Goal: Communication & Community: Answer question/provide support

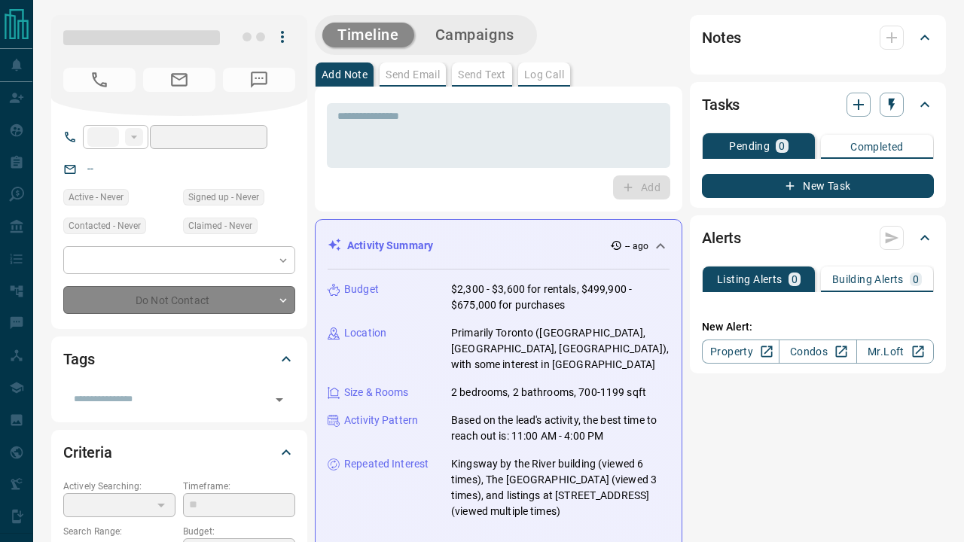
type input "**"
type input "**********"
type input "*"
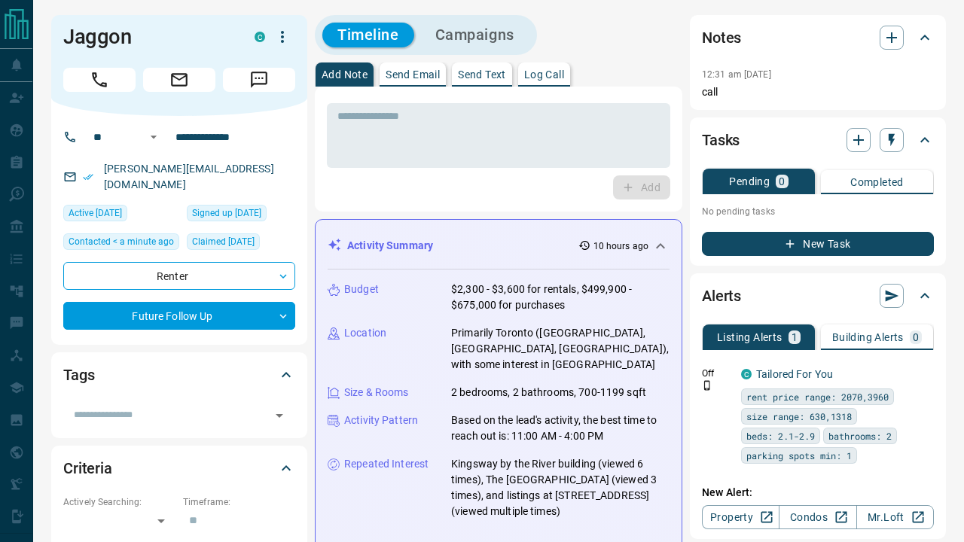
click at [416, 84] on button "Send Email" at bounding box center [413, 75] width 66 height 24
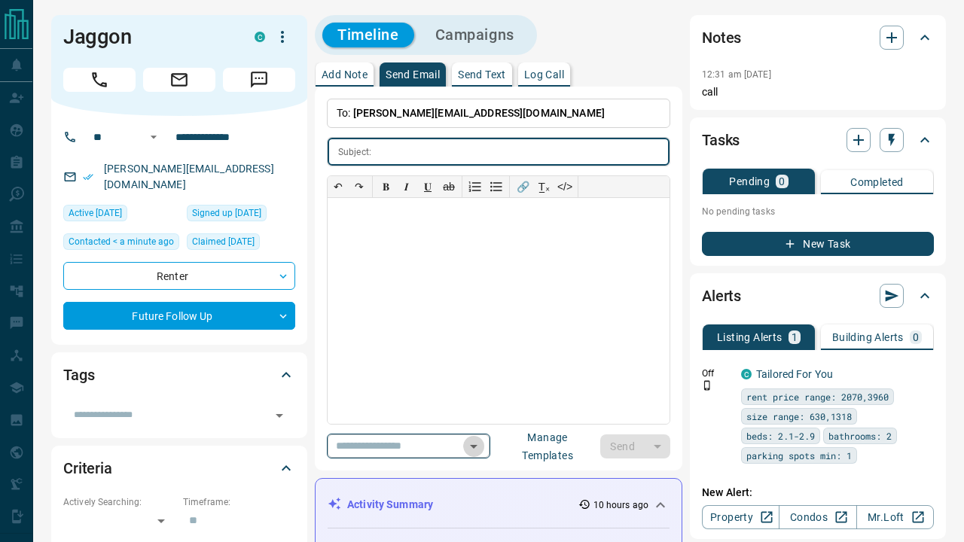
click at [483, 440] on icon "Open" at bounding box center [474, 447] width 18 height 18
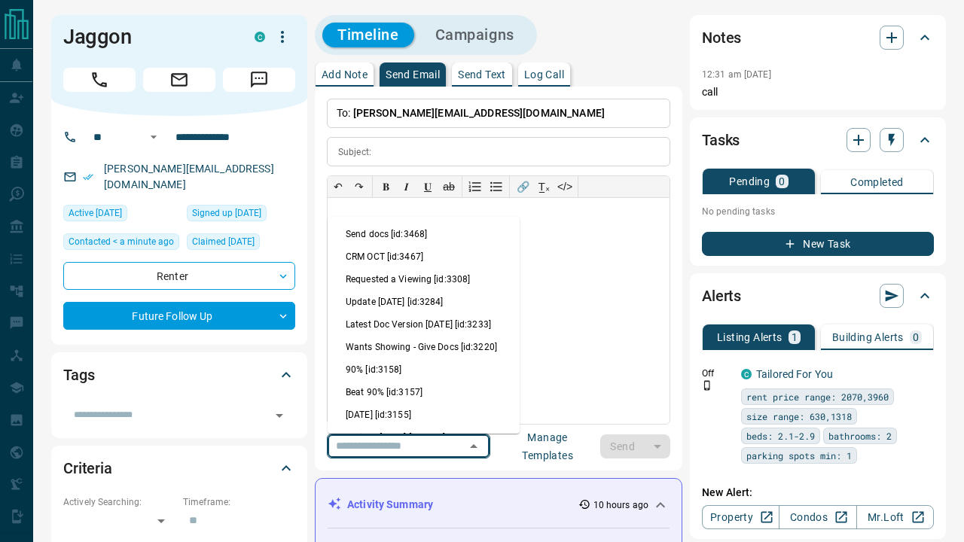
click at [418, 232] on li "Send docs [id:3468]" at bounding box center [424, 234] width 192 height 23
type input "**********"
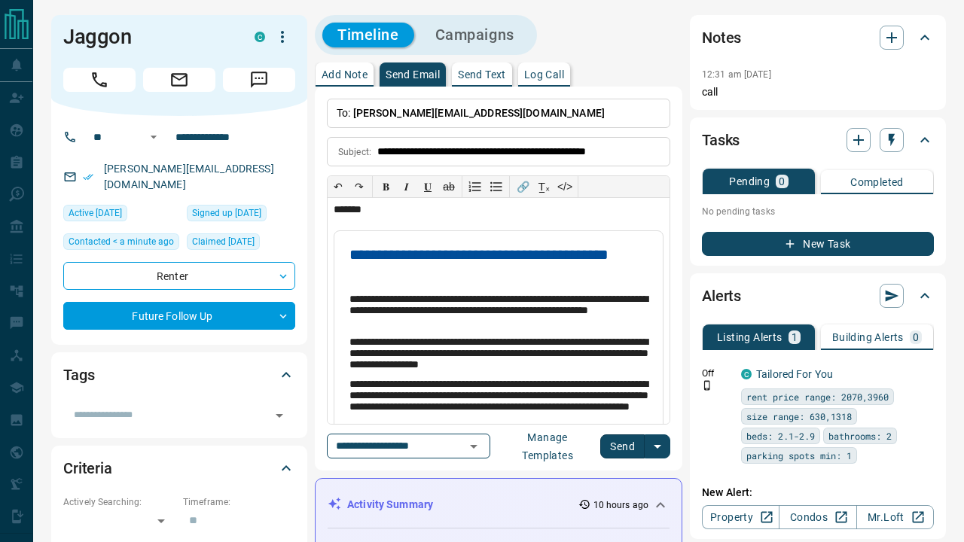
click at [630, 445] on button "Send" at bounding box center [622, 447] width 44 height 24
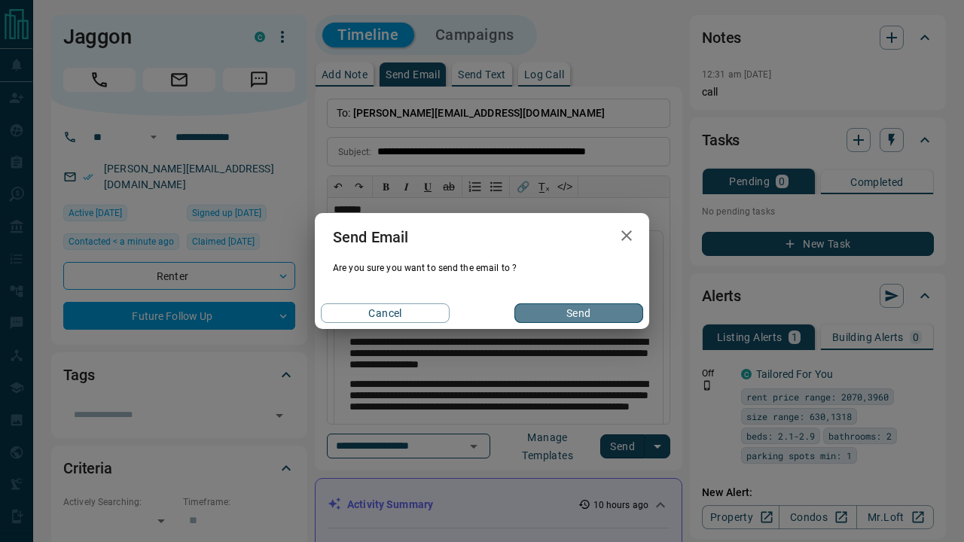
click at [575, 305] on button "Send" at bounding box center [578, 314] width 129 height 20
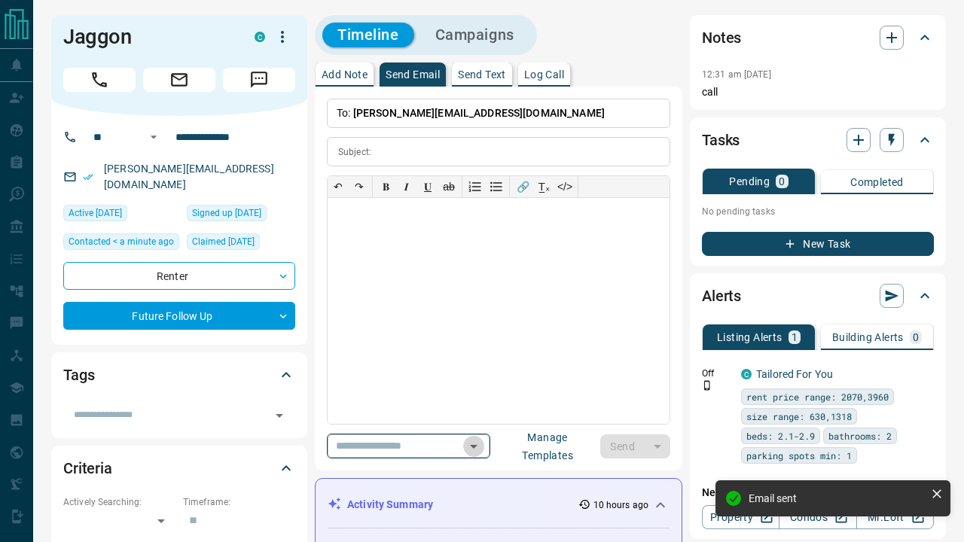
click at [483, 444] on icon "Open" at bounding box center [474, 447] width 18 height 18
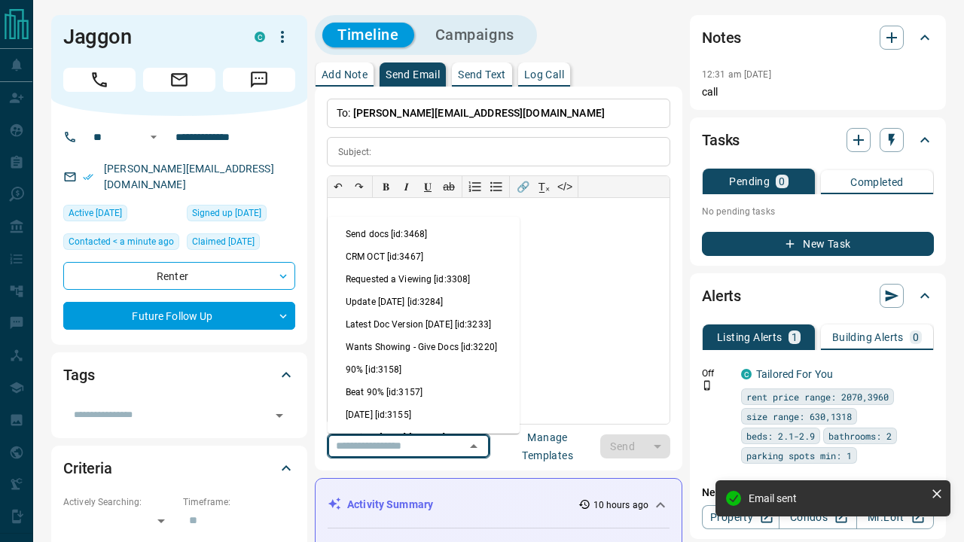
click at [434, 256] on li "CRM OCT [id:3467]" at bounding box center [424, 257] width 192 height 23
type input "**********"
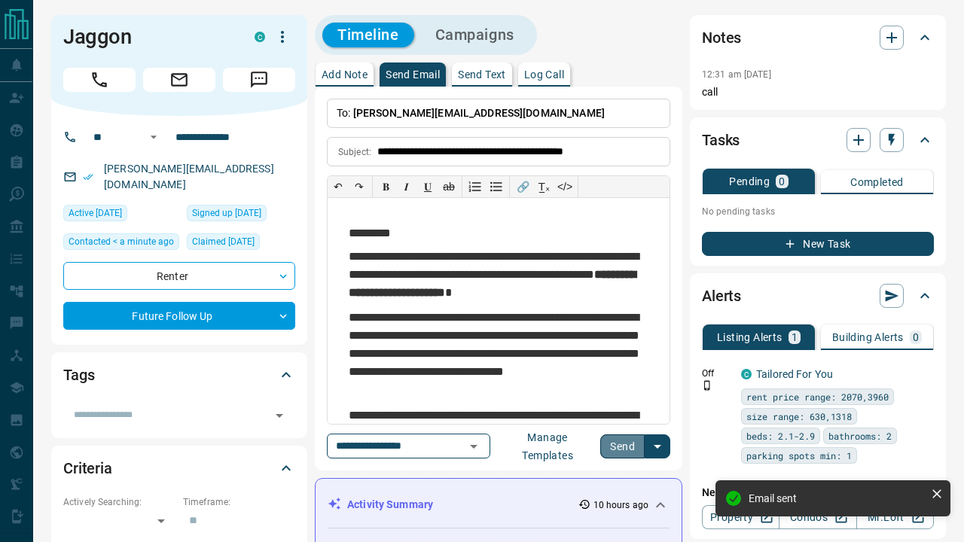
click at [627, 443] on button "Send" at bounding box center [622, 447] width 44 height 24
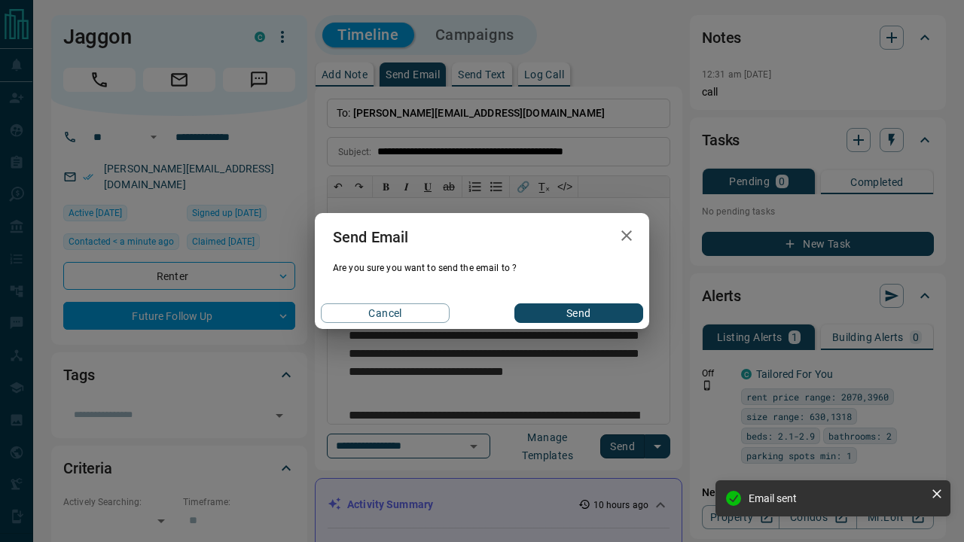
click at [579, 307] on button "Send" at bounding box center [578, 314] width 129 height 20
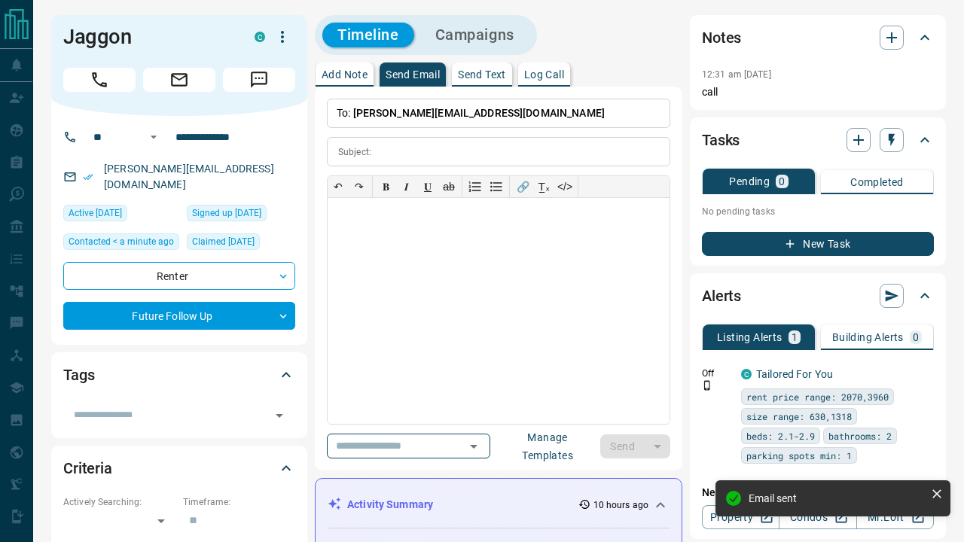
click at [483, 72] on p "Send Text" at bounding box center [482, 74] width 48 height 11
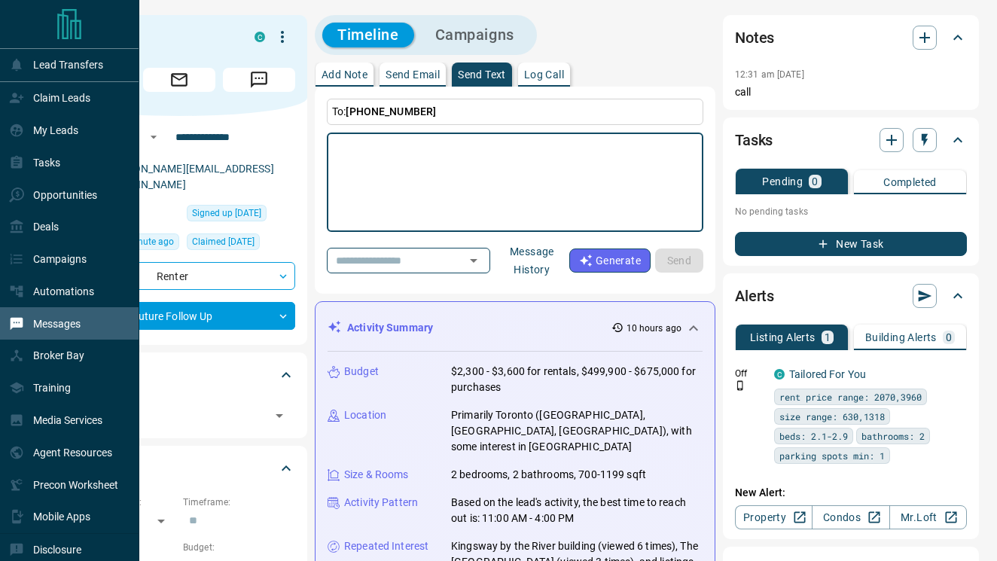
click at [60, 329] on p "Messages" at bounding box center [56, 324] width 47 height 12
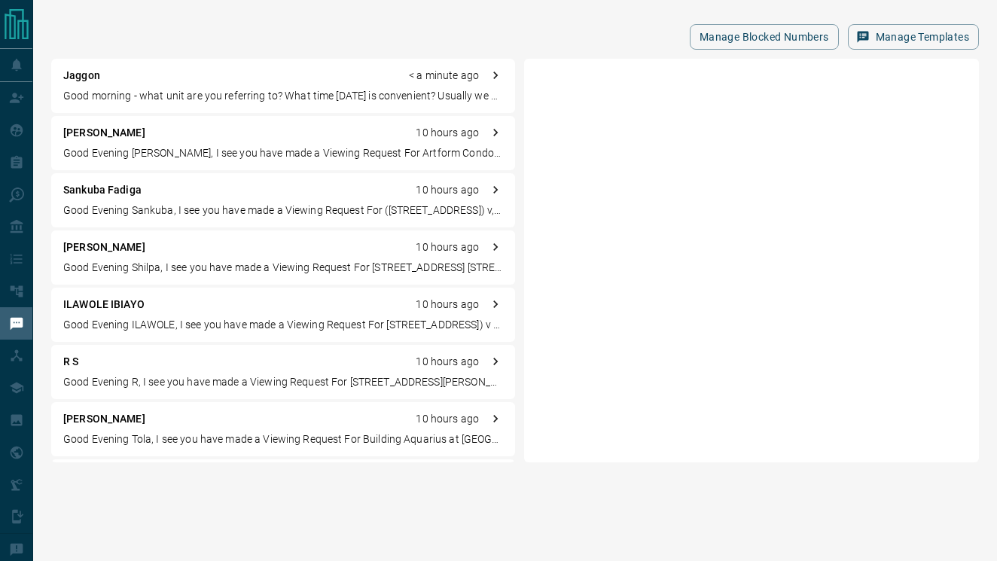
click at [244, 99] on p "Good morning - what unit are you referring to? What time [DATE] is convenient? …" at bounding box center [283, 96] width 440 height 16
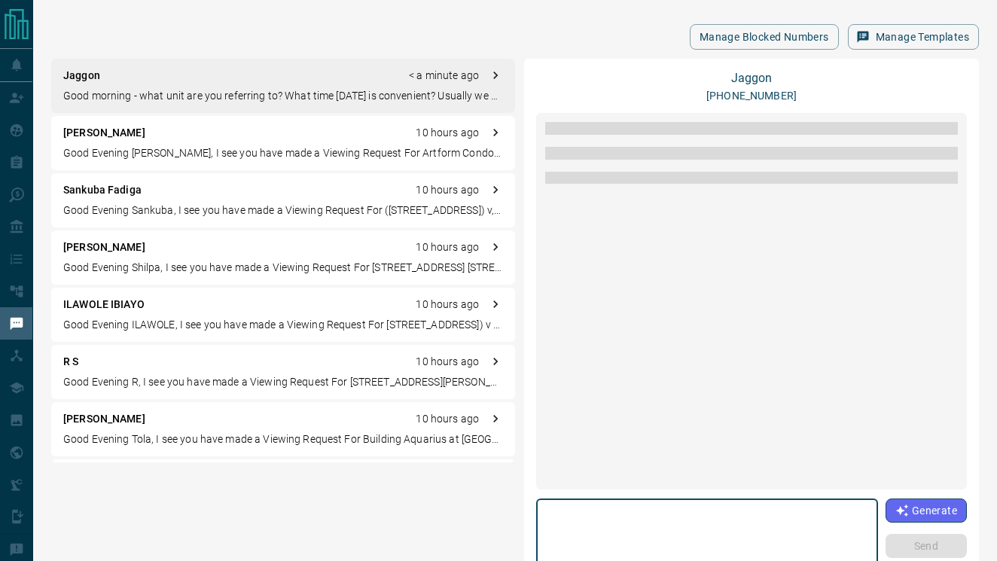
scroll to position [11, 0]
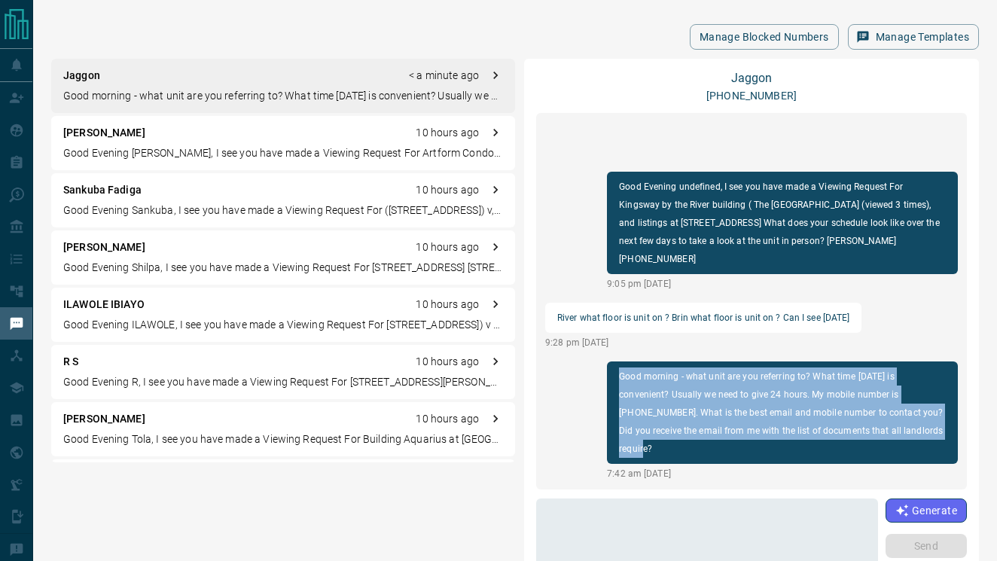
drag, startPoint x: 620, startPoint y: 358, endPoint x: 766, endPoint y: 434, distance: 164.7
click at [766, 434] on p "Good morning - what unit are you referring to? What time [DATE] is convenient? …" at bounding box center [782, 413] width 327 height 90
copy p "Good morning - what unit are you referring to? What time [DATE] is convenient? …"
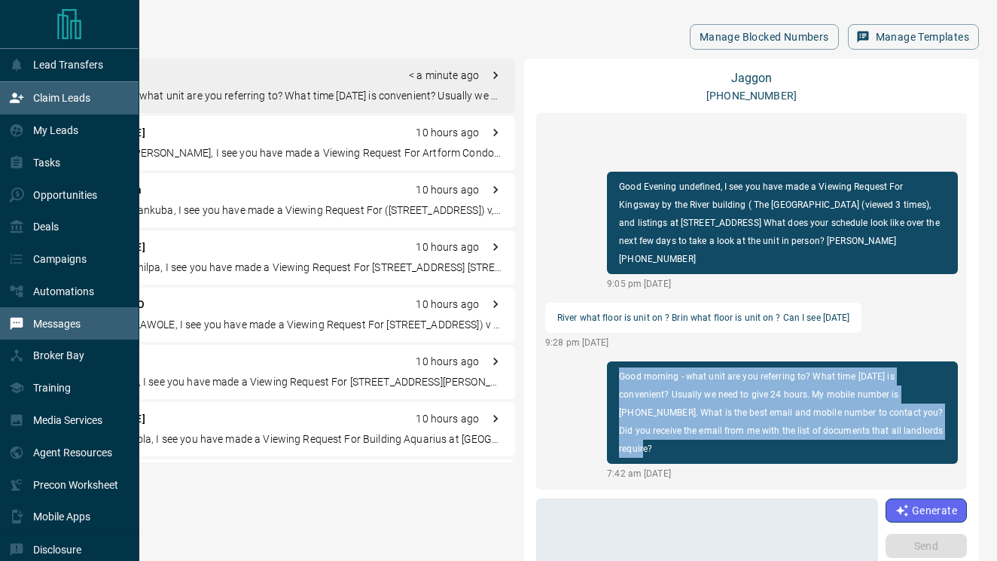
click at [54, 100] on p "Claim Leads" at bounding box center [61, 98] width 57 height 12
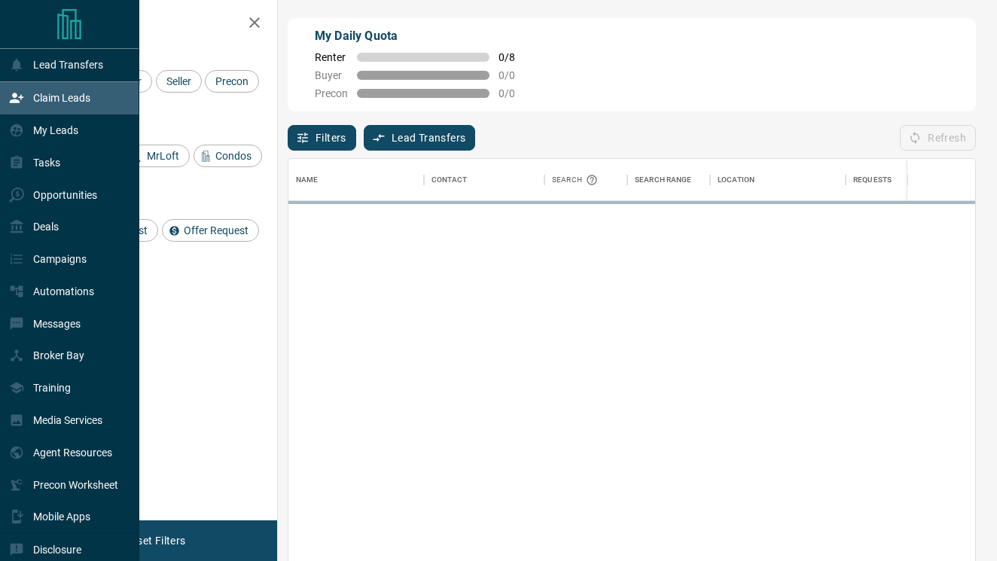
scroll to position [425, 687]
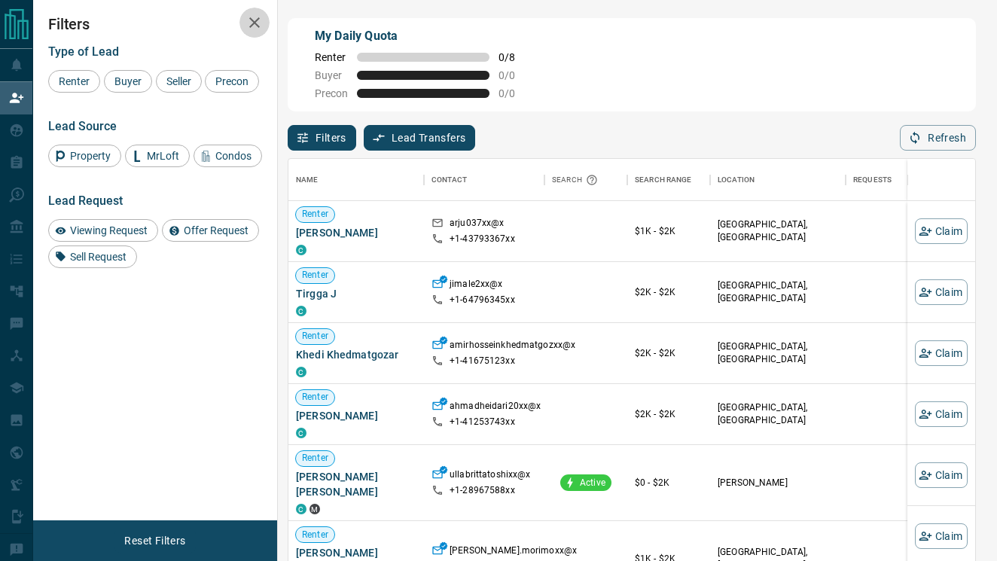
click at [247, 18] on icon "button" at bounding box center [255, 23] width 18 height 18
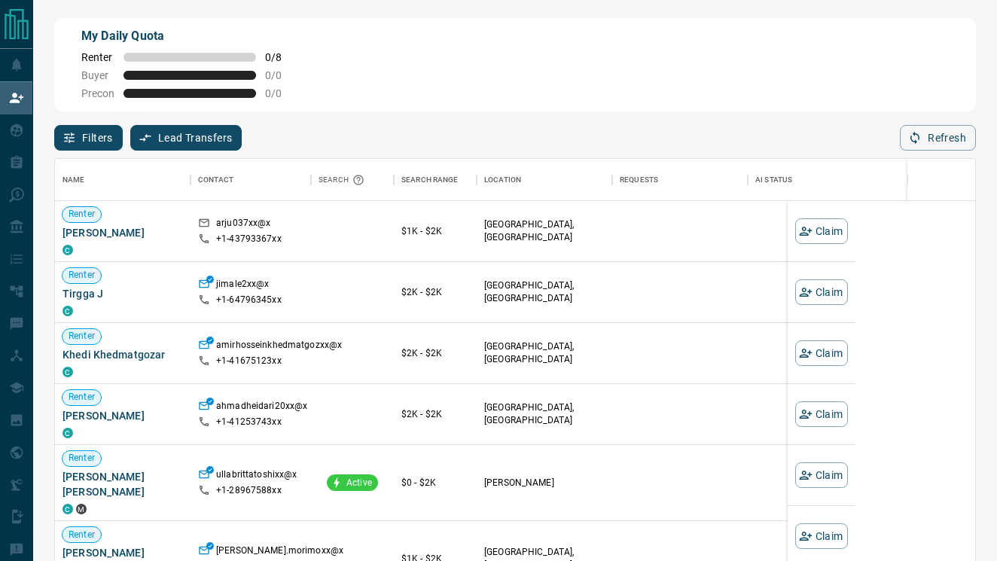
scroll to position [425, 920]
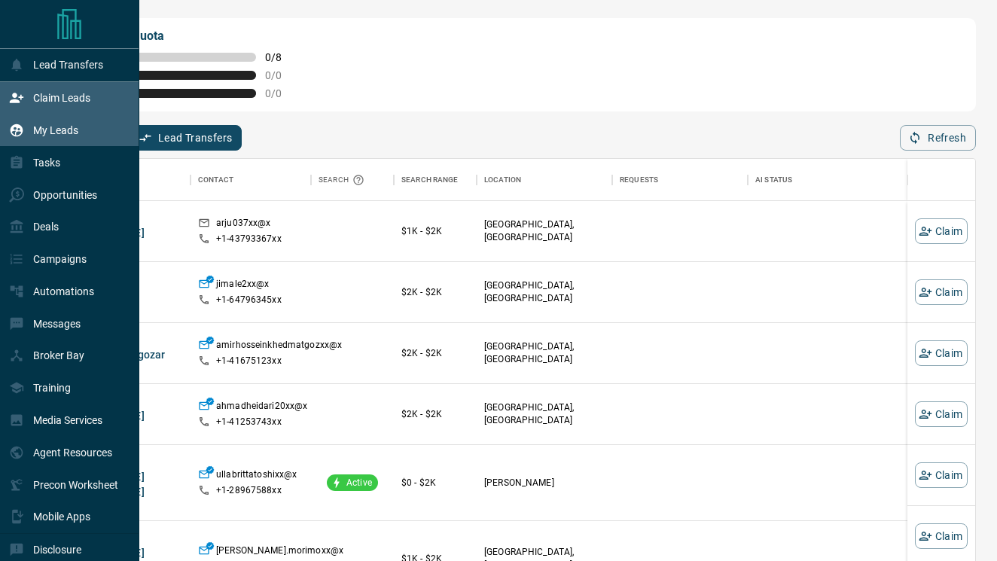
click at [53, 124] on p "My Leads" at bounding box center [55, 130] width 45 height 12
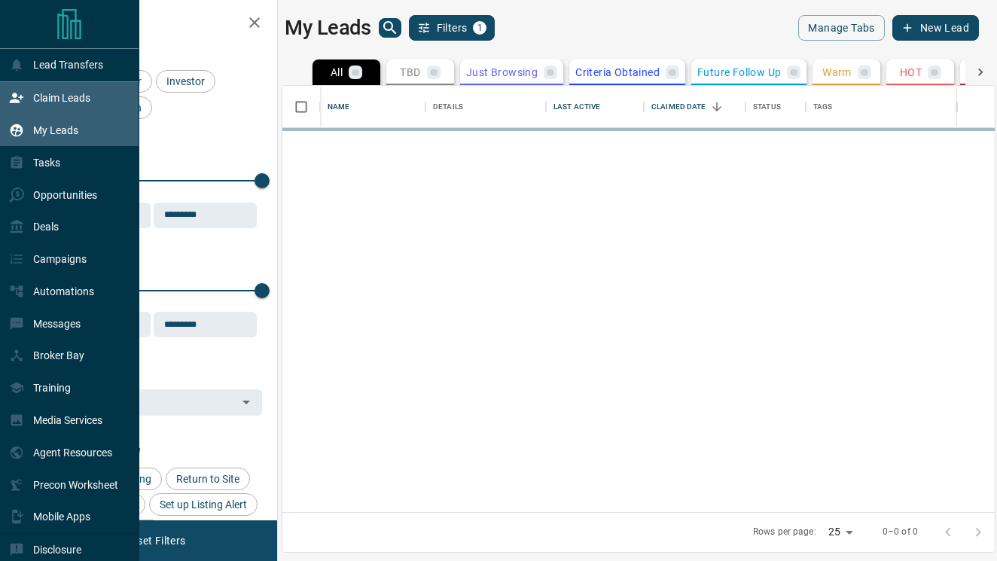
scroll to position [426, 713]
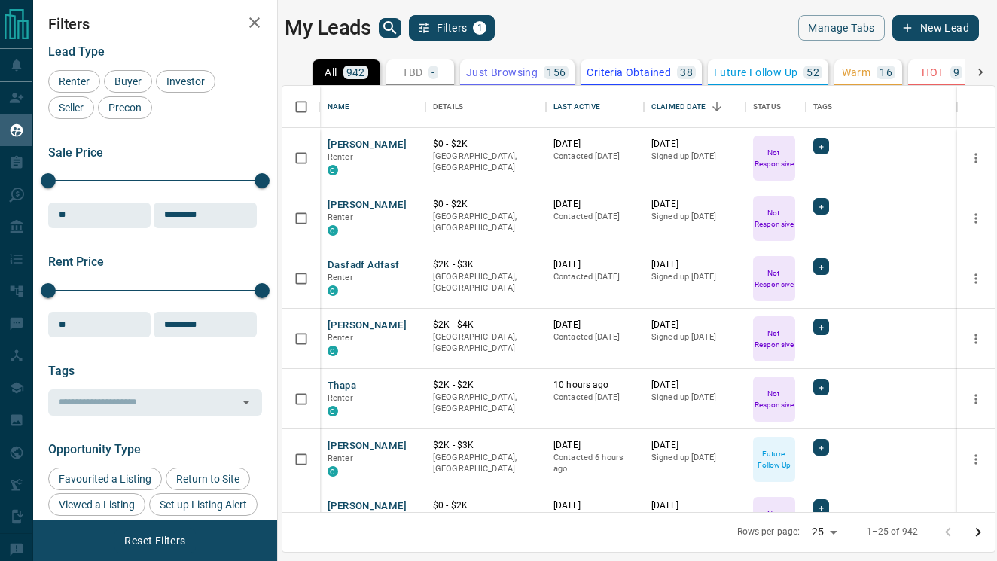
click at [249, 24] on icon "button" at bounding box center [255, 23] width 18 height 18
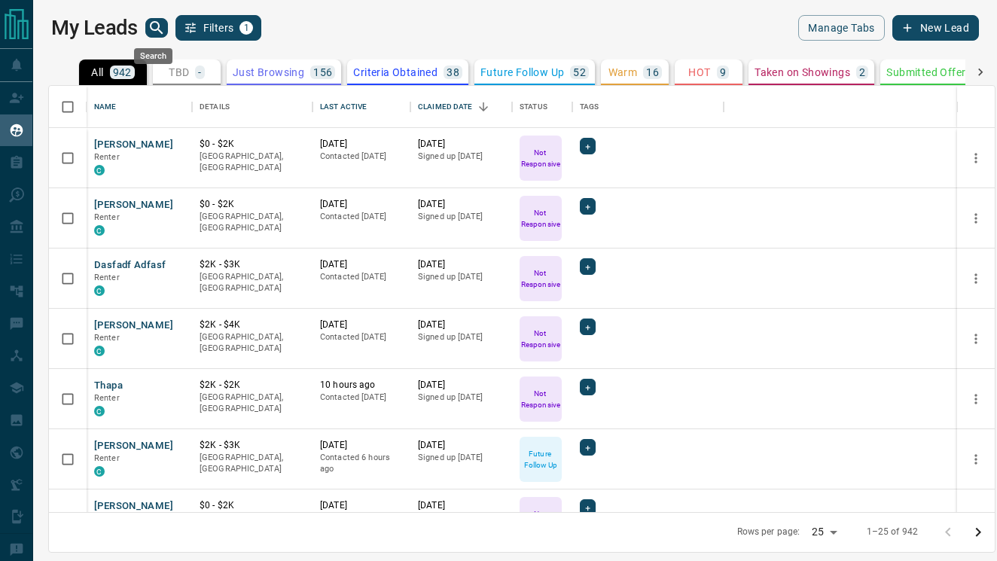
scroll to position [1, 1]
click at [159, 23] on icon "search button" at bounding box center [157, 28] width 18 height 18
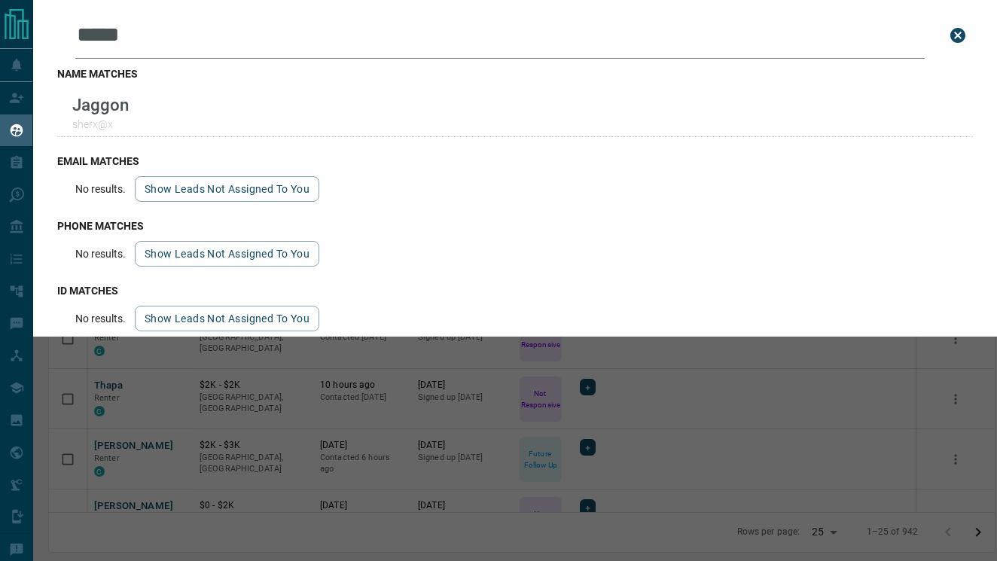
type input "*****"
